Goal: Information Seeking & Learning: Learn about a topic

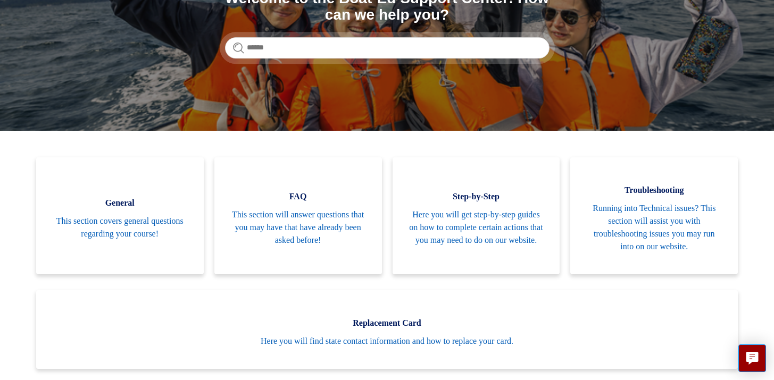
scroll to position [156, 0]
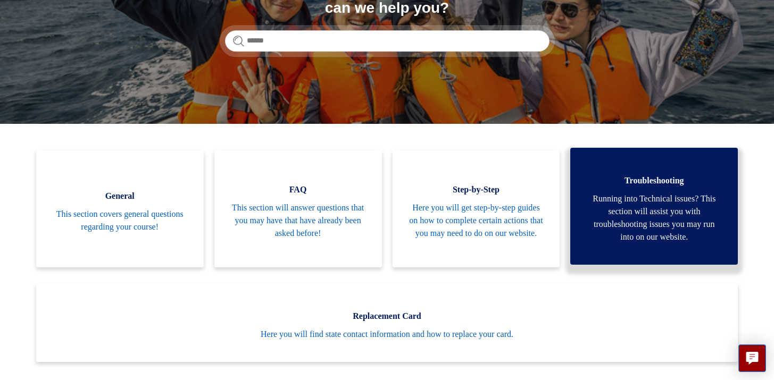
click at [665, 175] on span "Troubleshooting" at bounding box center [654, 181] width 136 height 13
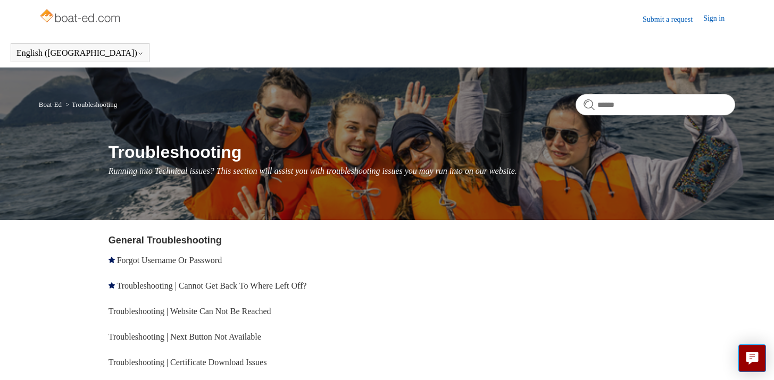
scroll to position [37, 0]
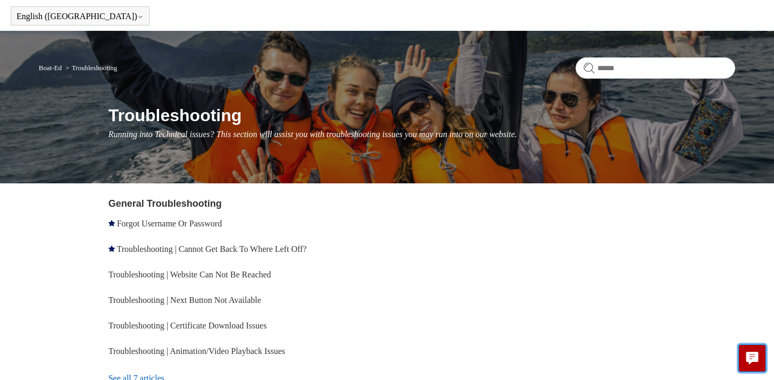
click at [753, 356] on icon "Live chat" at bounding box center [752, 357] width 12 height 10
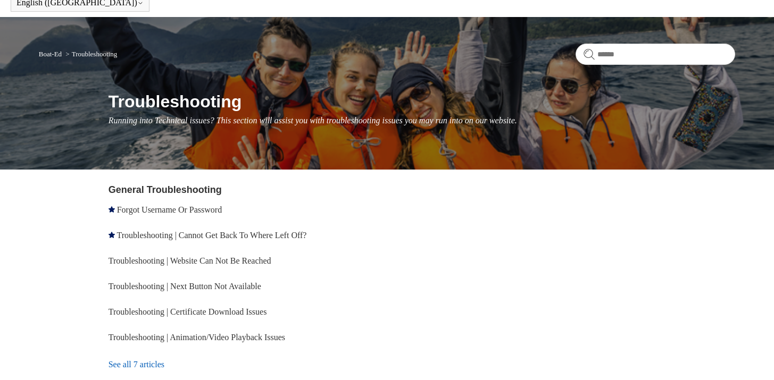
scroll to position [0, 0]
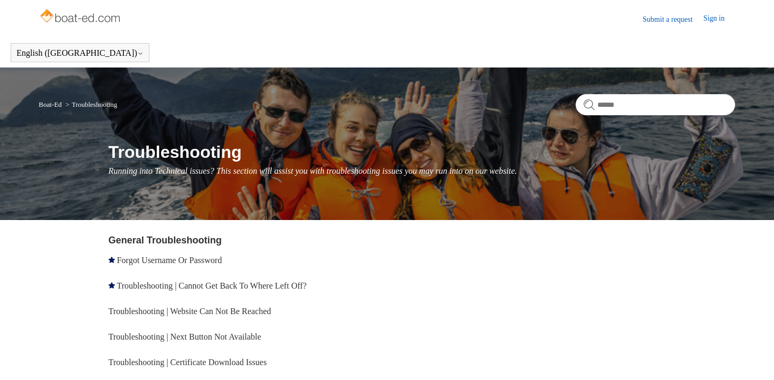
drag, startPoint x: 390, startPoint y: 174, endPoint x: 370, endPoint y: 164, distance: 22.1
click at [388, 172] on p "Running into Technical issues? This section will assist you with troubleshootin…" at bounding box center [422, 171] width 627 height 13
click at [230, 24] on header "Submit a request Sign in" at bounding box center [387, 19] width 697 height 38
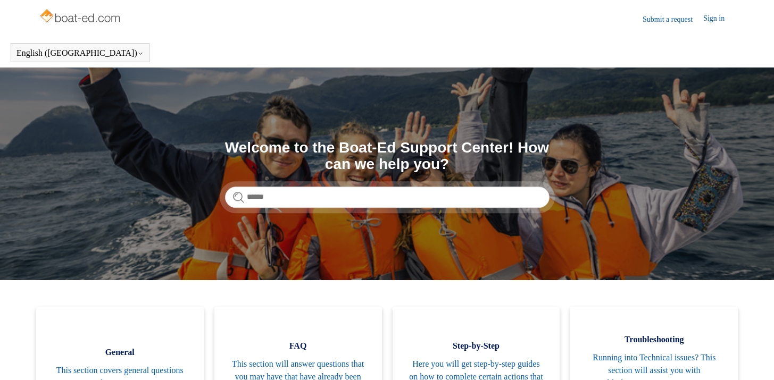
click at [352, 192] on input "Search" at bounding box center [387, 197] width 325 height 21
click at [293, 197] on input "Search" at bounding box center [387, 197] width 325 height 21
click at [285, 199] on input "Search" at bounding box center [387, 197] width 325 height 21
click at [277, 198] on input "Search" at bounding box center [387, 197] width 325 height 21
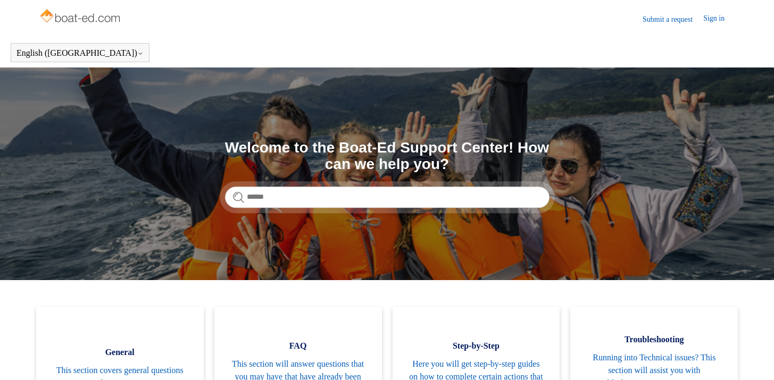
click at [276, 198] on input "Search" at bounding box center [387, 197] width 325 height 21
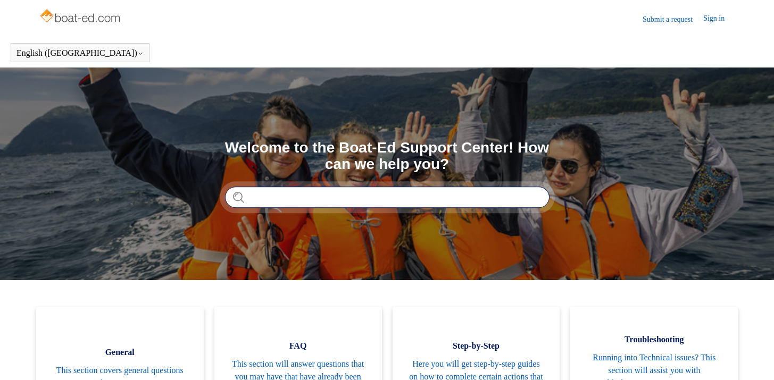
drag, startPoint x: 292, startPoint y: 186, endPoint x: 286, endPoint y: 194, distance: 9.6
click at [292, 187] on input "Search" at bounding box center [387, 197] width 325 height 21
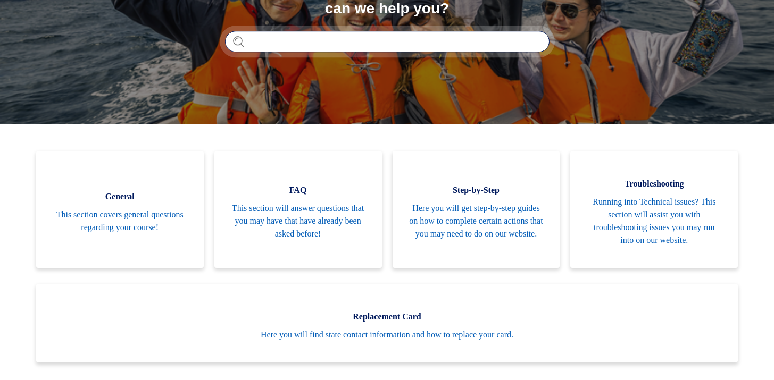
scroll to position [211, 0]
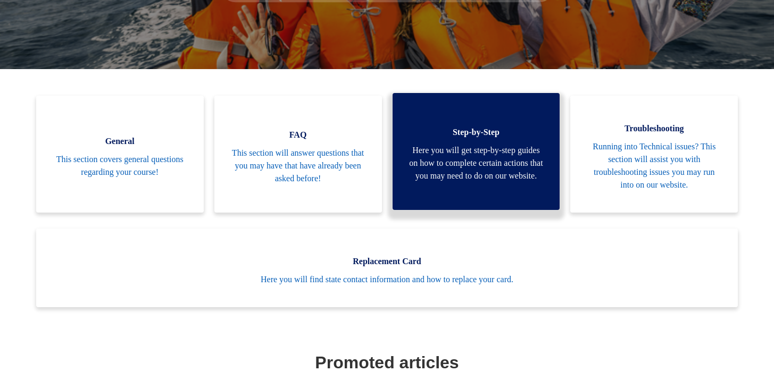
click at [438, 166] on span "Here you will get step-by-step guides on how to complete certain actions that y…" at bounding box center [477, 163] width 136 height 38
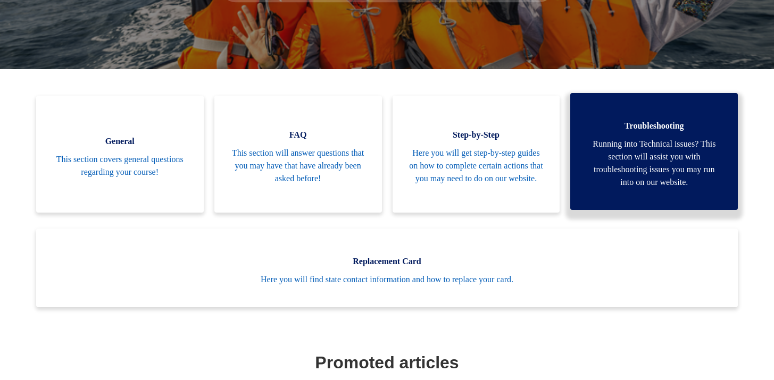
click at [611, 171] on span "Running into Technical issues? This section will assist you with troubleshootin…" at bounding box center [654, 163] width 136 height 51
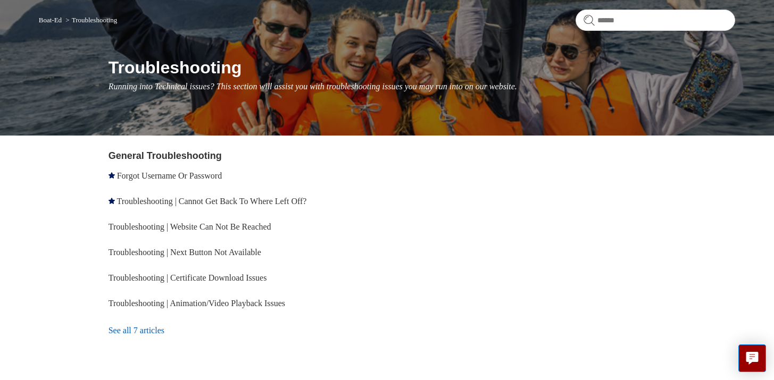
scroll to position [78, 0]
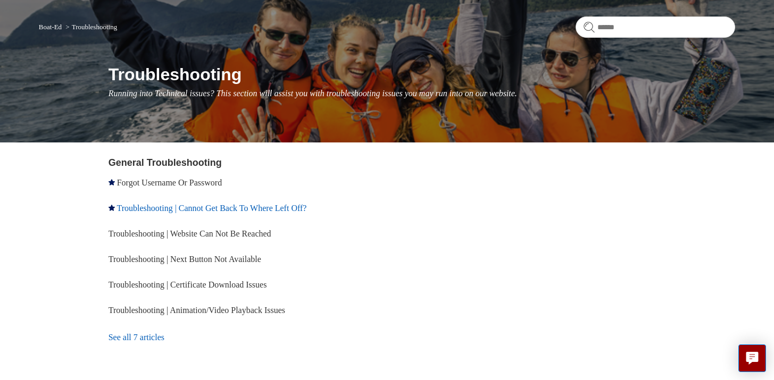
click at [228, 209] on link "Troubleshooting | Cannot Get Back To Where Left Off?" at bounding box center [212, 208] width 190 height 9
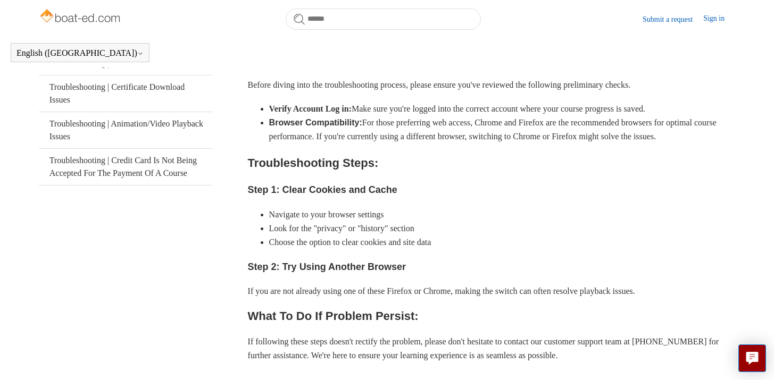
scroll to position [260, 0]
